Goal: Task Accomplishment & Management: Use online tool/utility

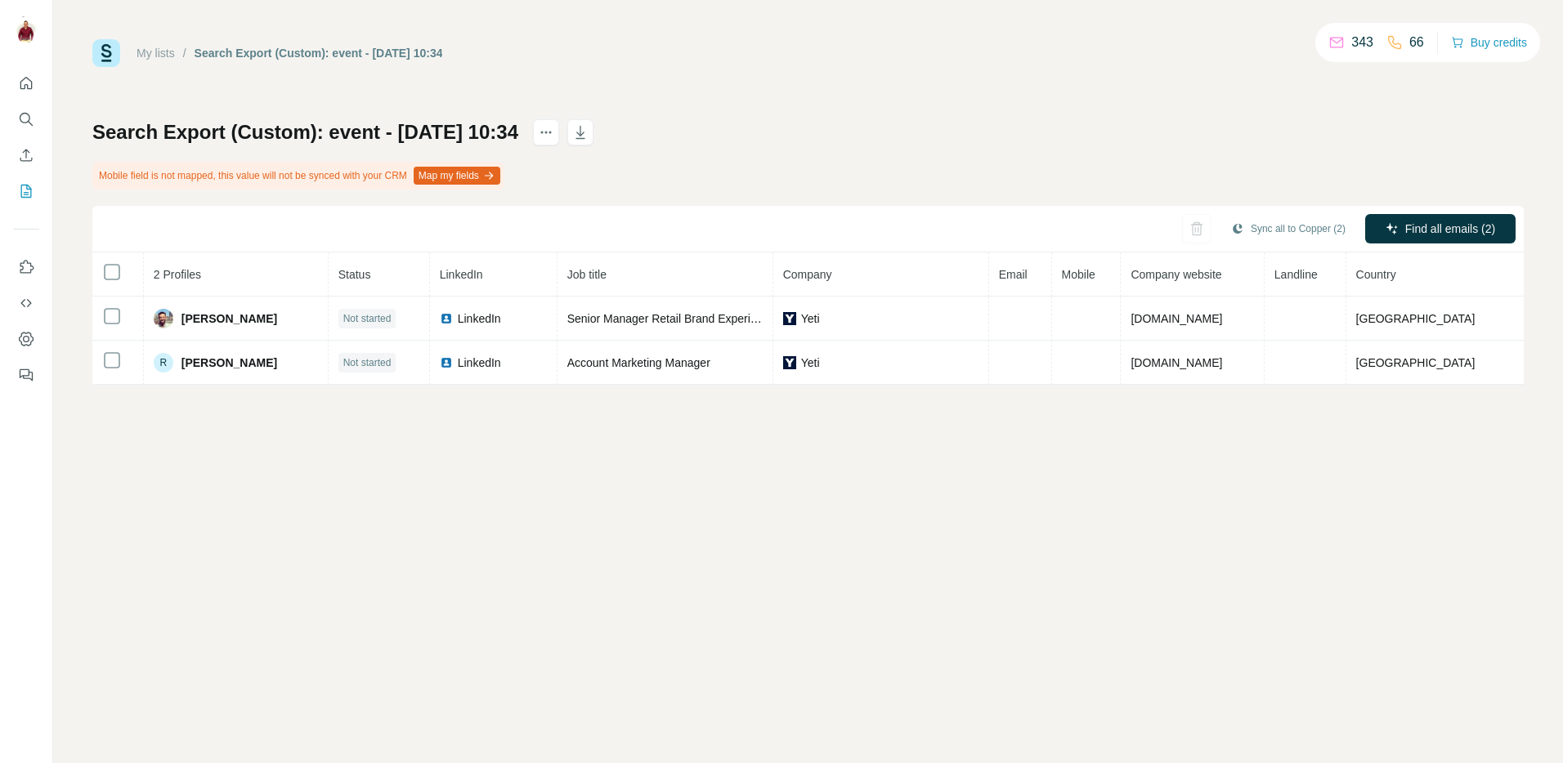
click at [158, 55] on link "My lists" at bounding box center [155, 53] width 38 height 13
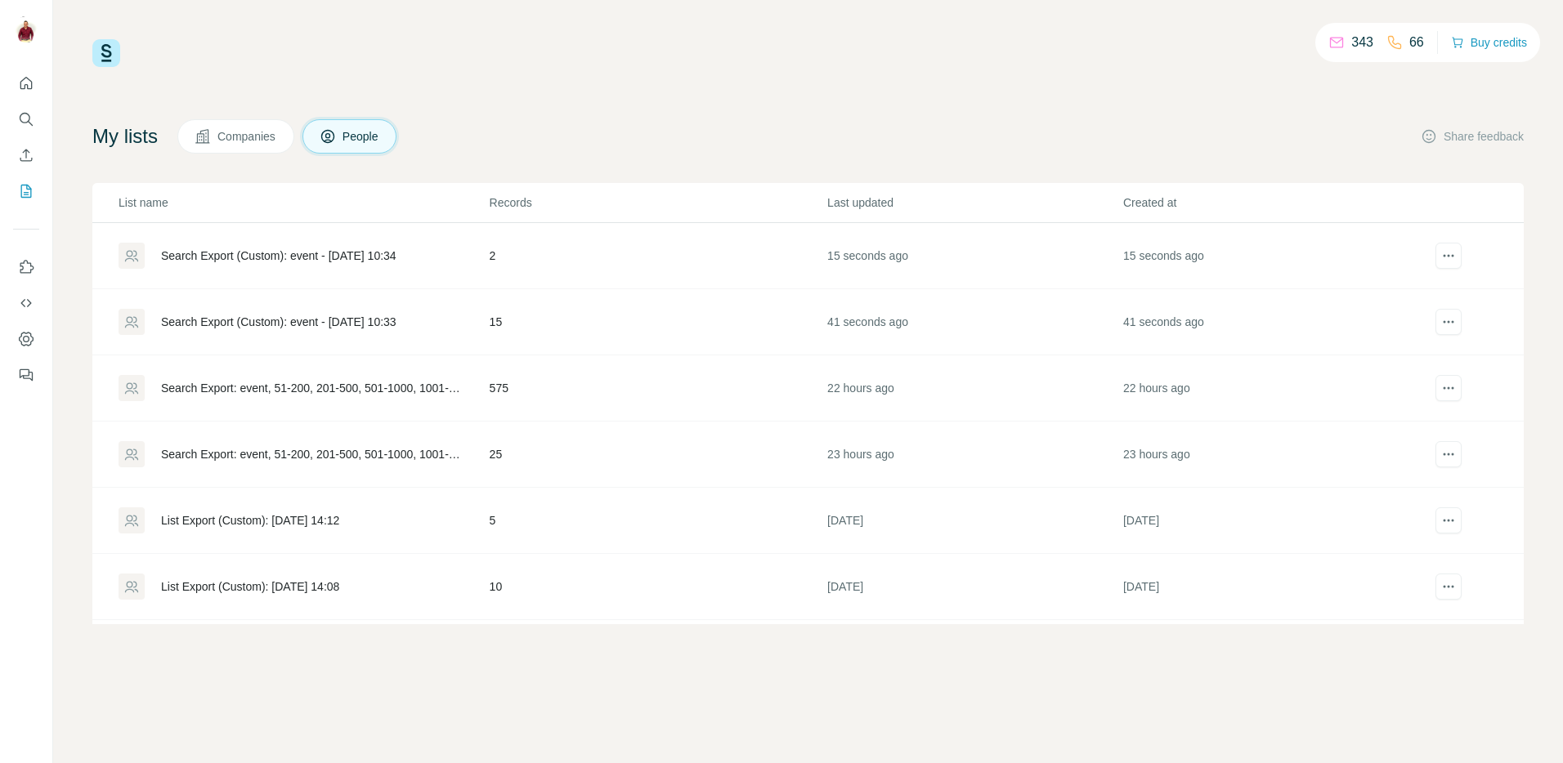
click at [379, 322] on div "Search Export (Custom): event - [DATE] 10:33" at bounding box center [278, 322] width 235 height 16
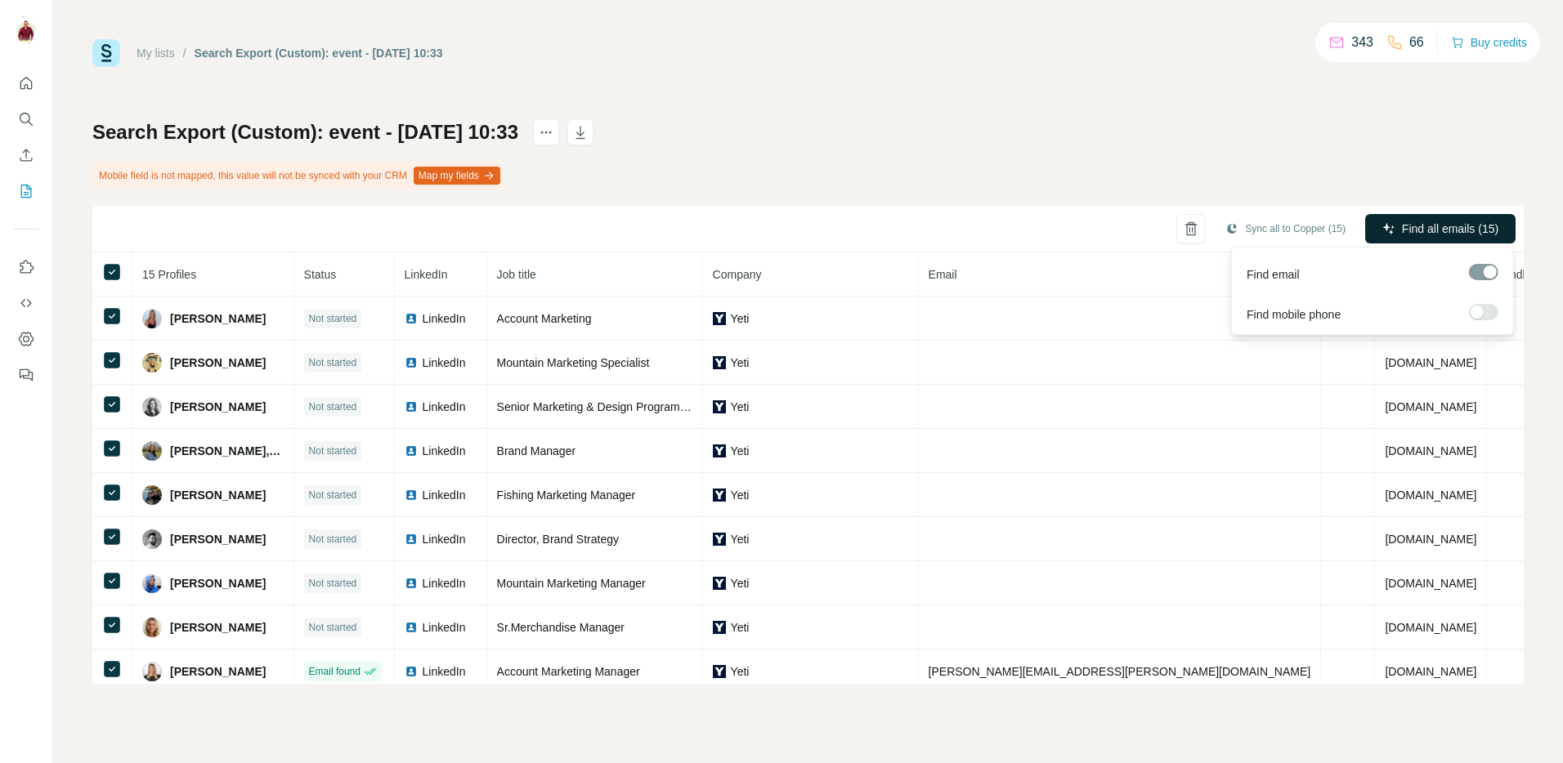
click at [1439, 230] on span "Find all emails (15)" at bounding box center [1450, 229] width 96 height 16
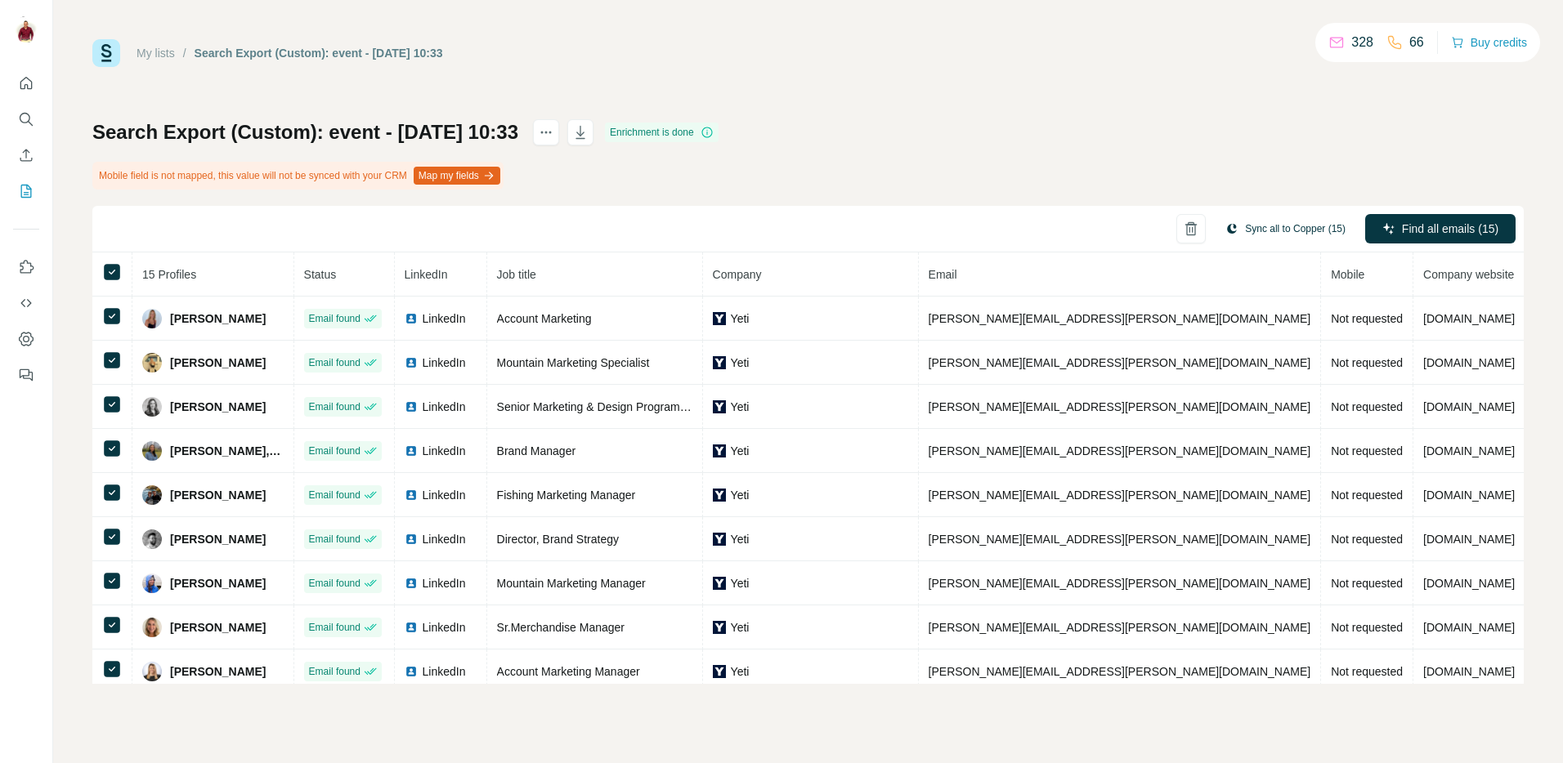
click at [1260, 233] on button "Sync all to Copper (15)" at bounding box center [1285, 229] width 143 height 25
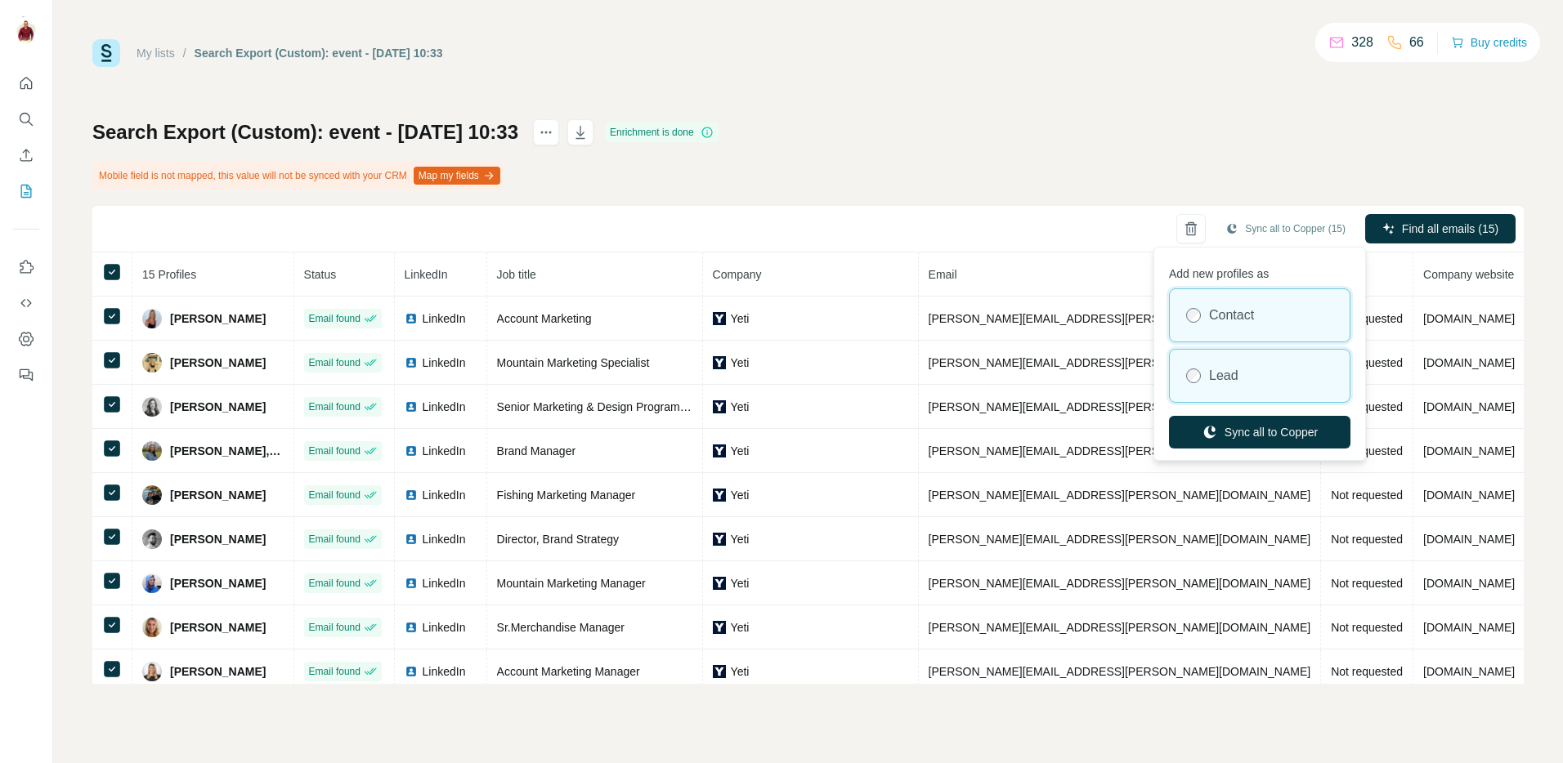
click at [1251, 383] on div "Lead" at bounding box center [1260, 376] width 180 height 52
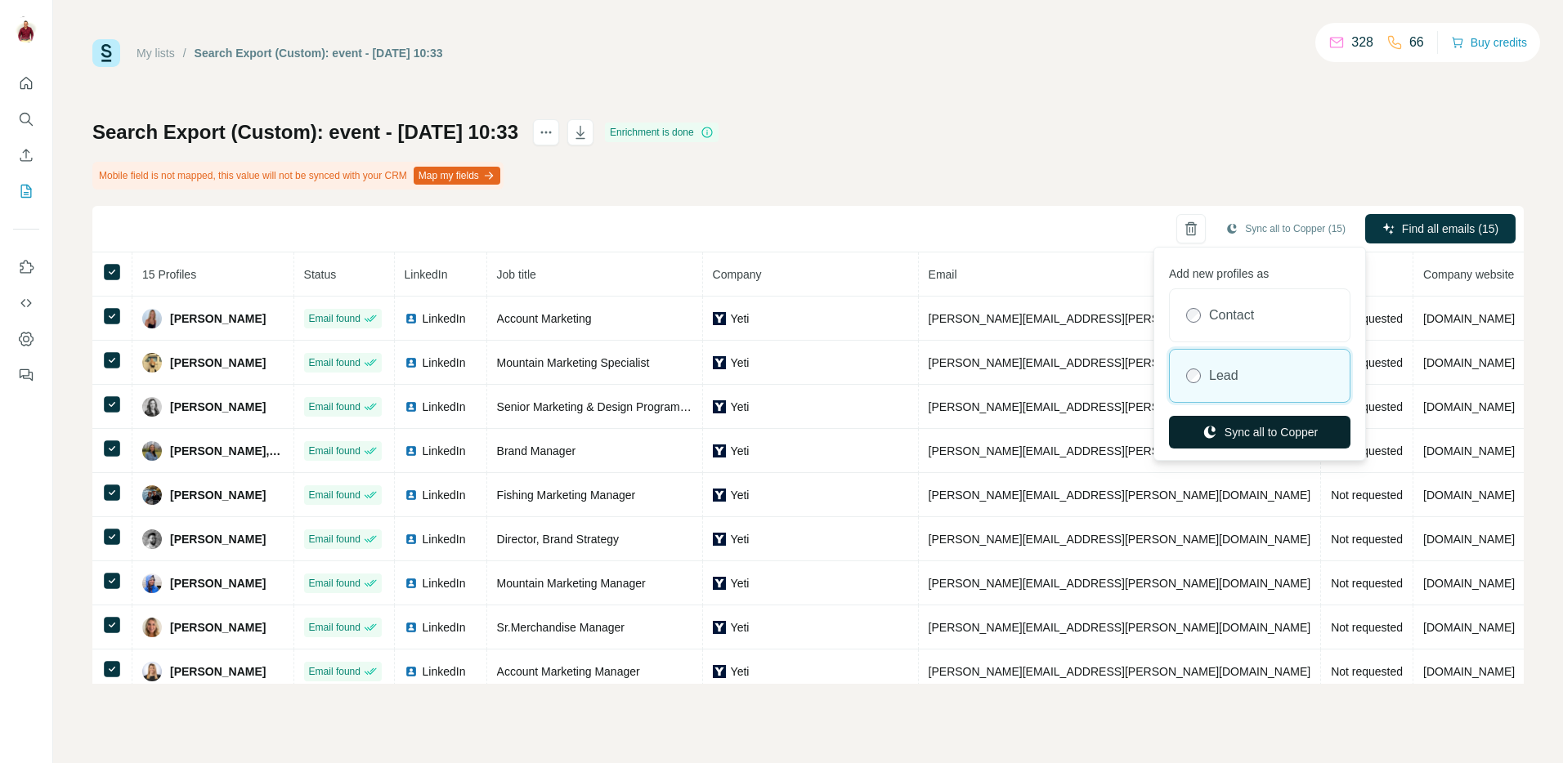
click at [1260, 430] on button "Sync all to Copper" at bounding box center [1259, 432] width 181 height 33
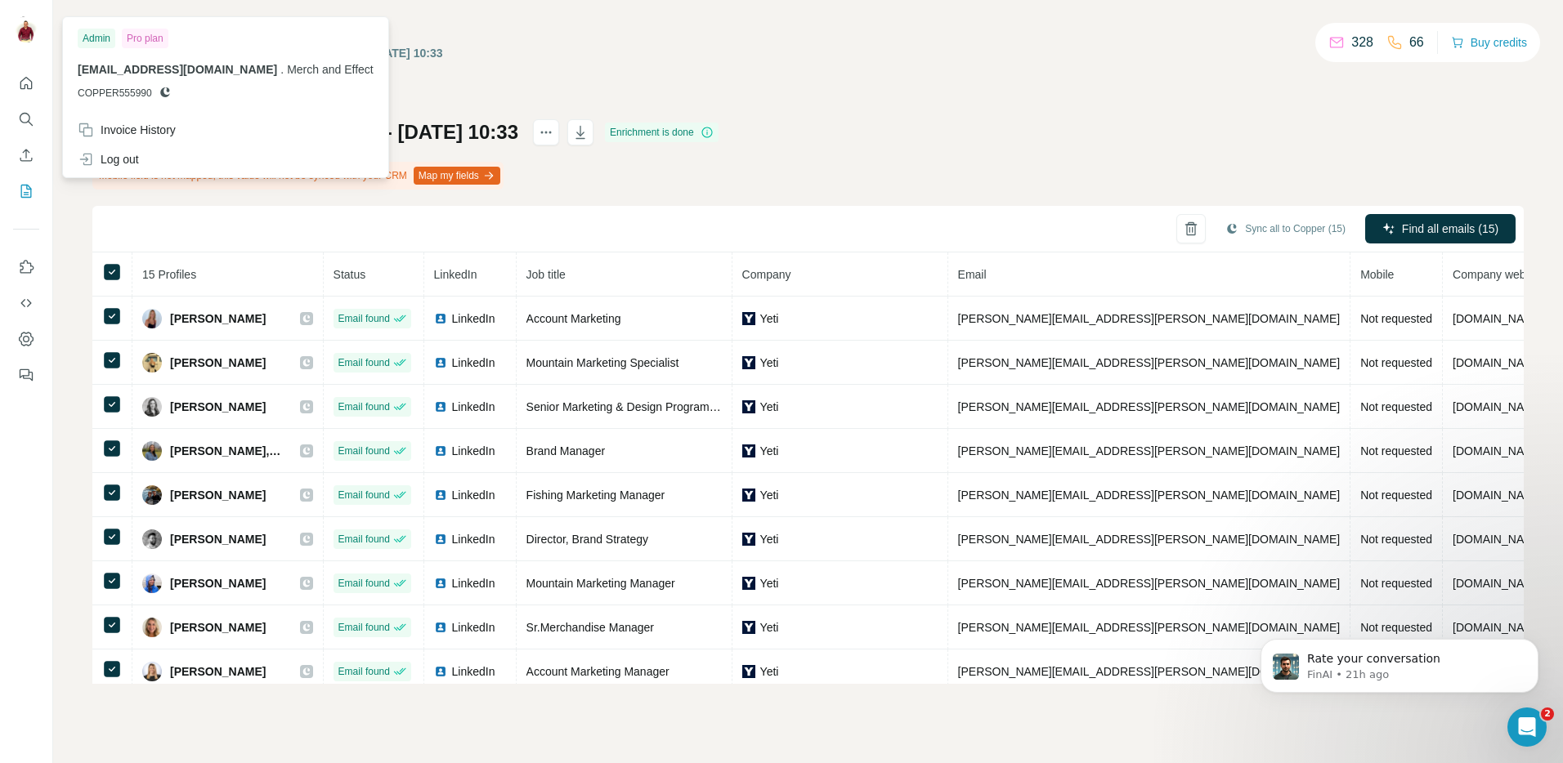
click at [501, 122] on h1 "Search Export (Custom): event - [DATE] 10:33" at bounding box center [305, 132] width 426 height 26
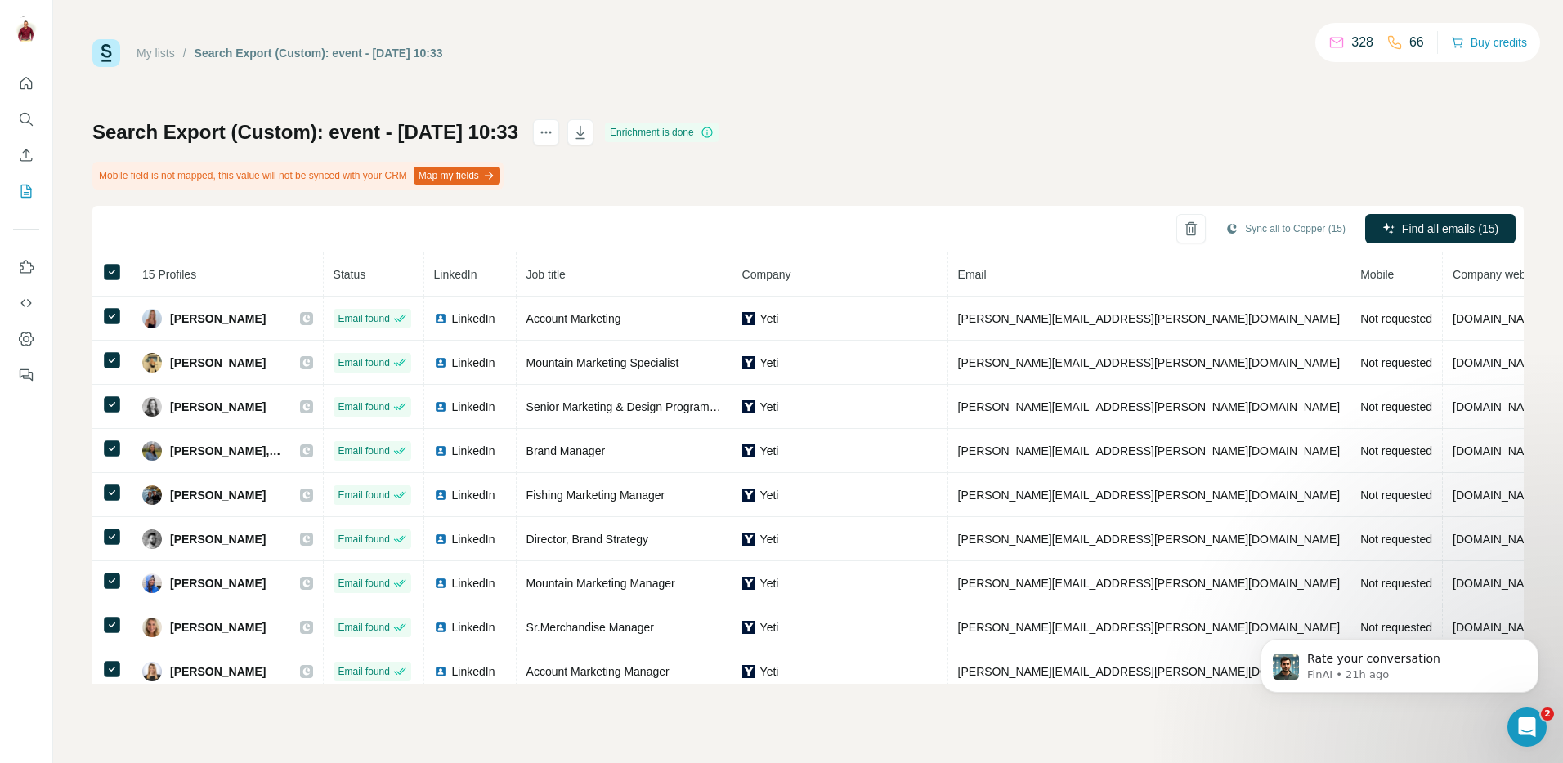
click at [172, 56] on link "My lists" at bounding box center [155, 53] width 38 height 13
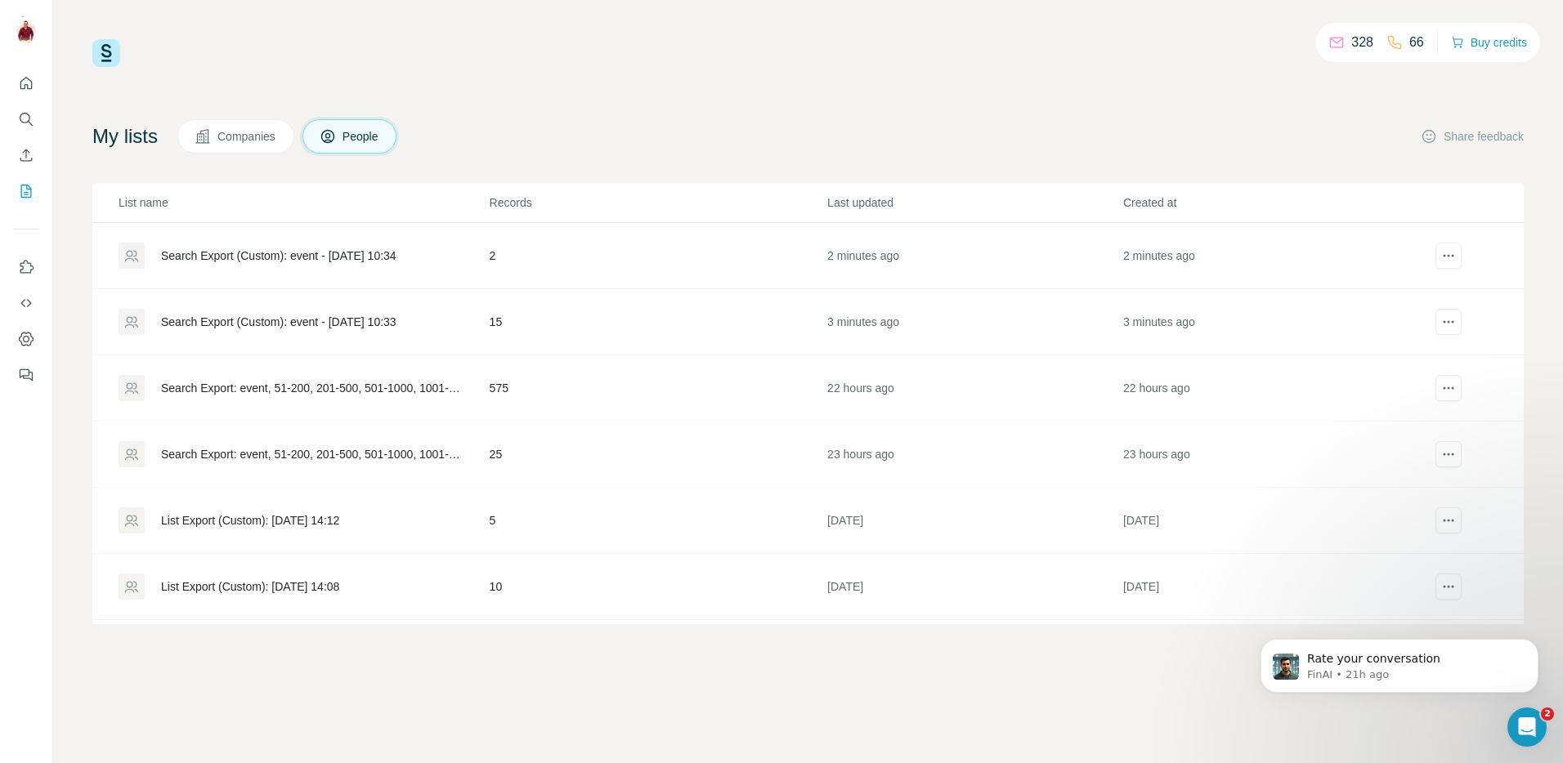
click at [375, 258] on div "Search Export (Custom): event - [DATE] 10:34" at bounding box center [278, 256] width 235 height 16
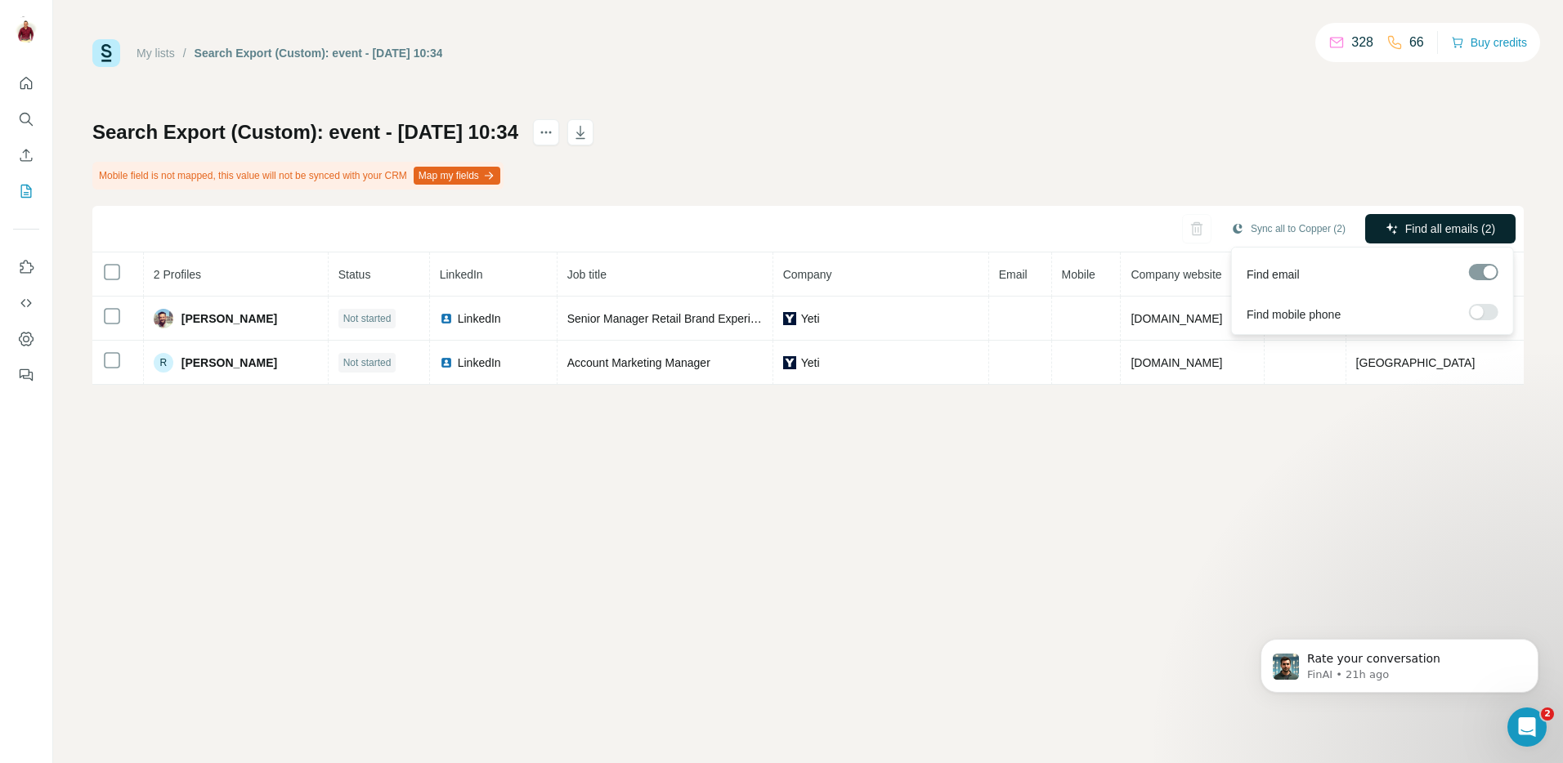
click at [1481, 230] on span "Find all emails (2)" at bounding box center [1450, 229] width 90 height 16
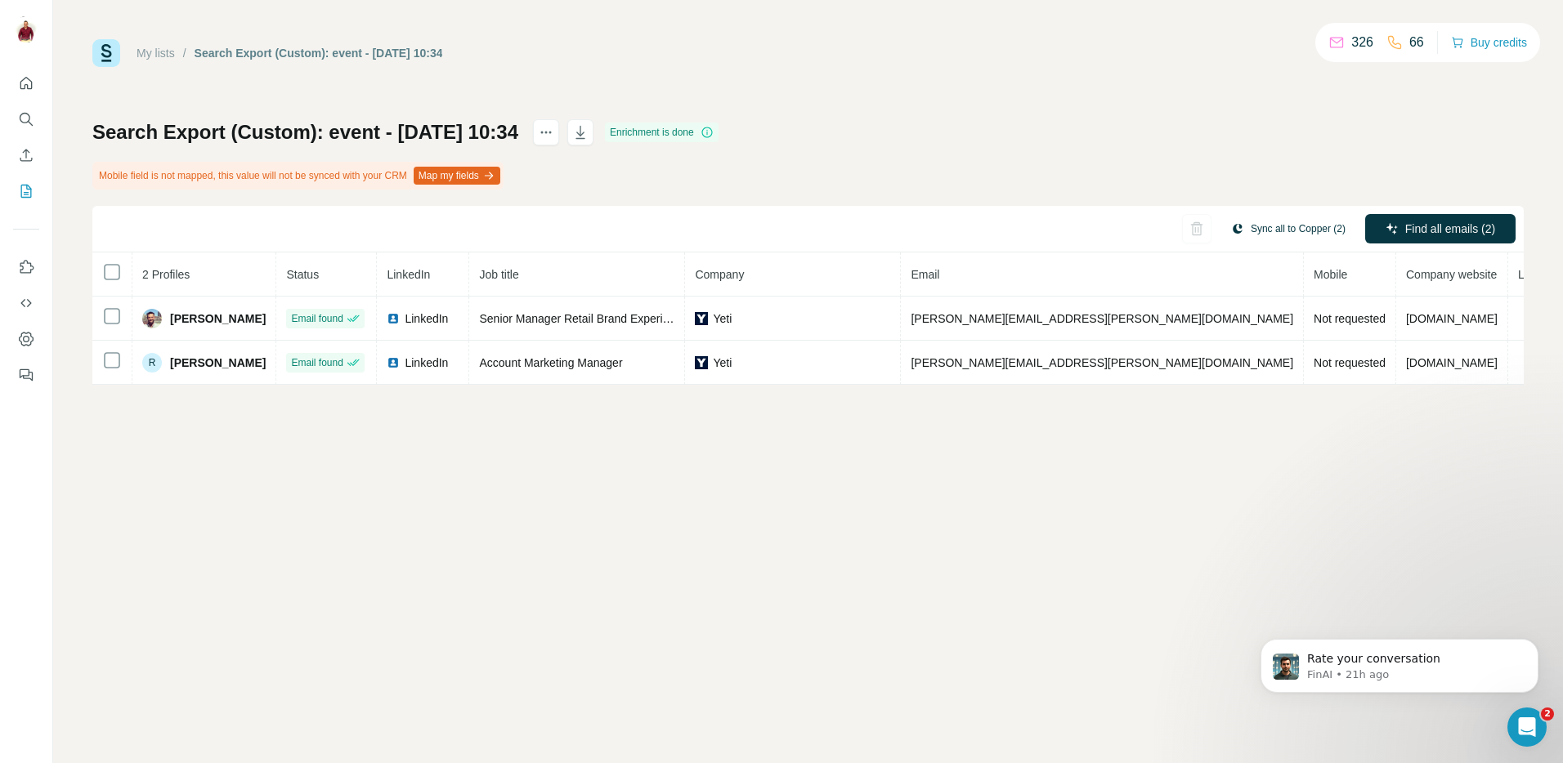
click at [1287, 223] on button "Sync all to Copper (2)" at bounding box center [1287, 229] width 137 height 25
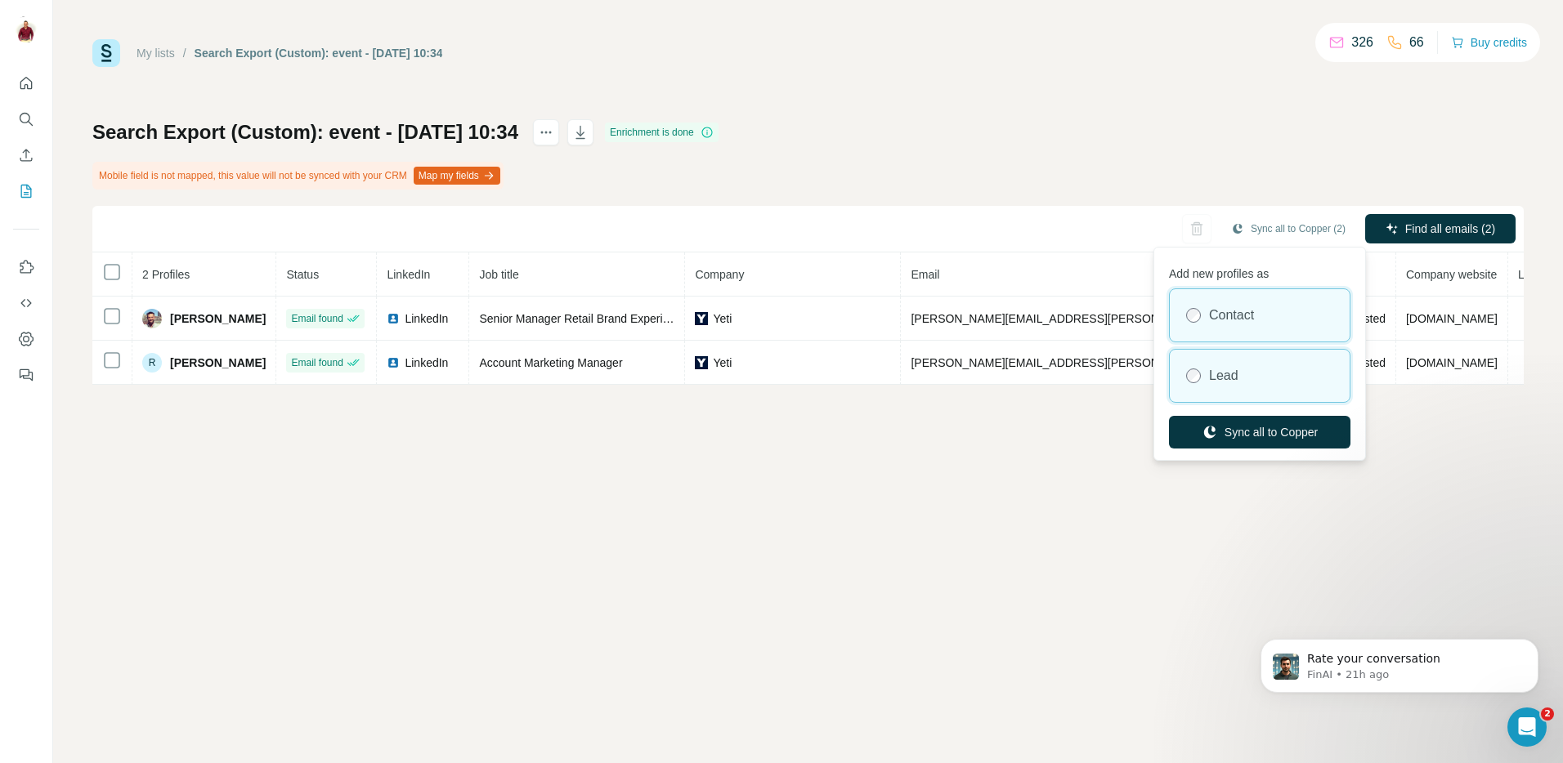
click at [1237, 371] on label "Lead" at bounding box center [1223, 376] width 29 height 20
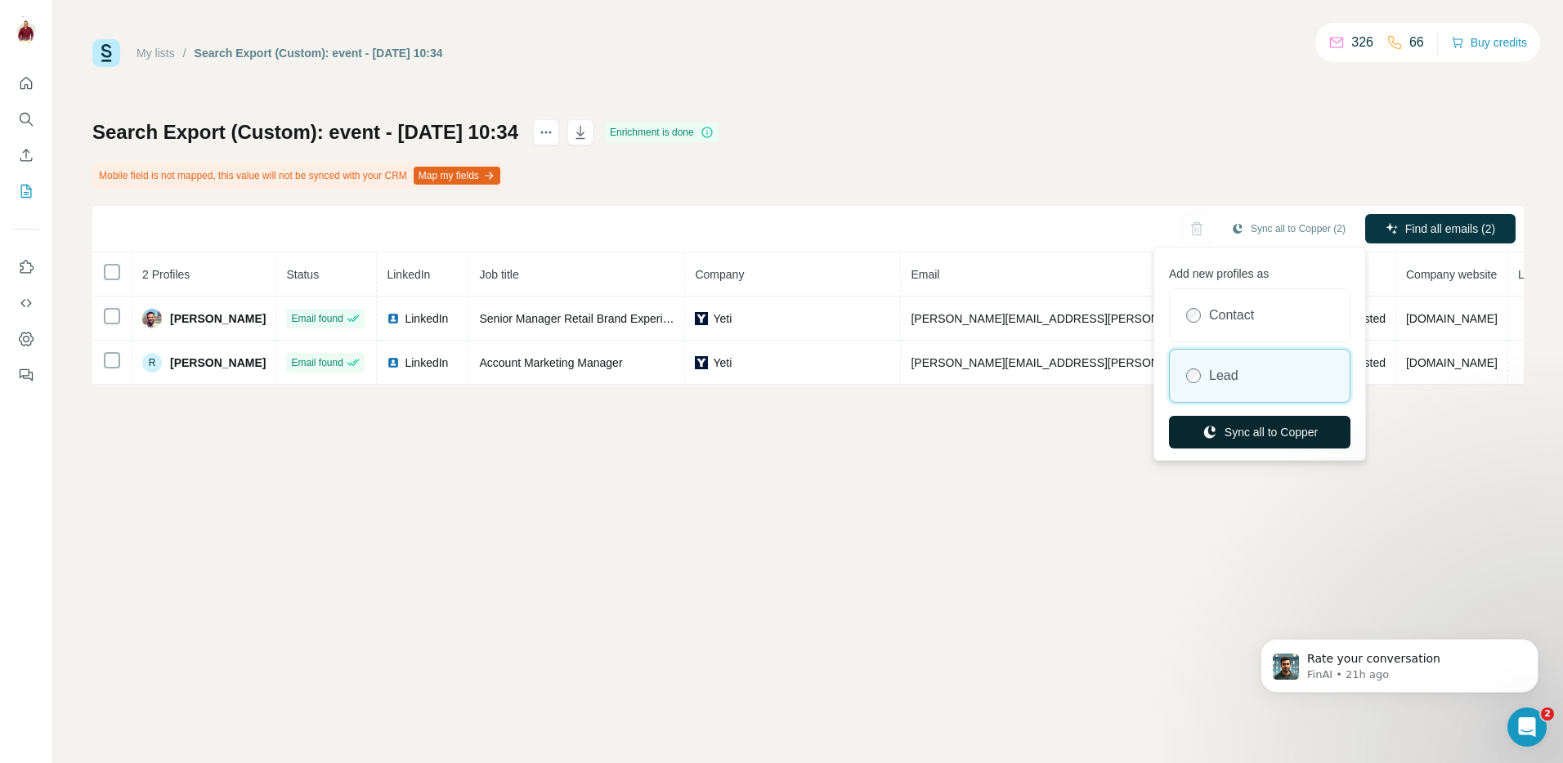
click at [1259, 438] on button "Sync all to Copper" at bounding box center [1259, 432] width 181 height 33
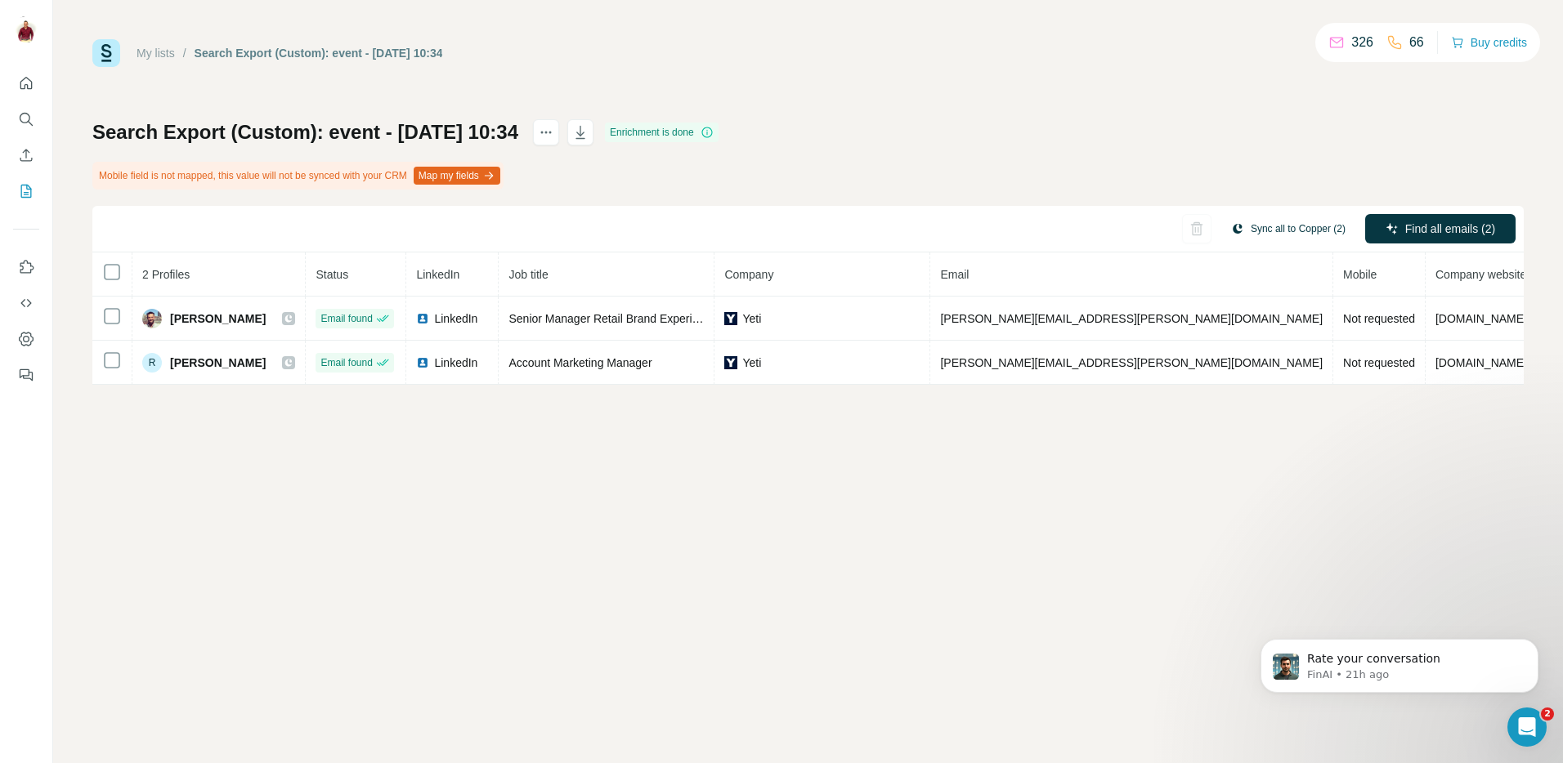
click at [1290, 230] on button "Sync all to Copper (2)" at bounding box center [1287, 229] width 137 height 25
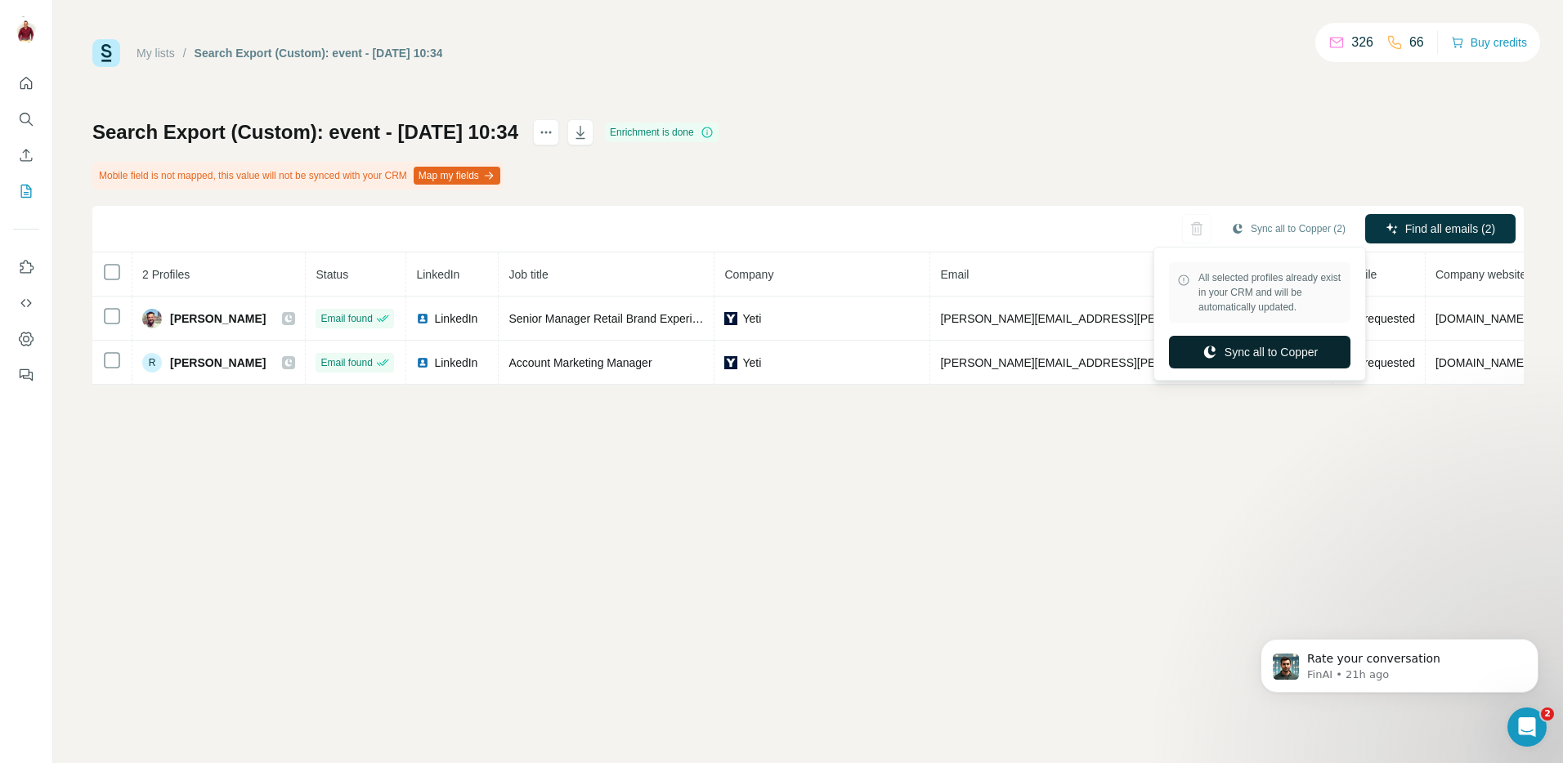
click at [1279, 353] on button "Sync all to Copper" at bounding box center [1259, 352] width 181 height 33
